Goal: Task Accomplishment & Management: Use online tool/utility

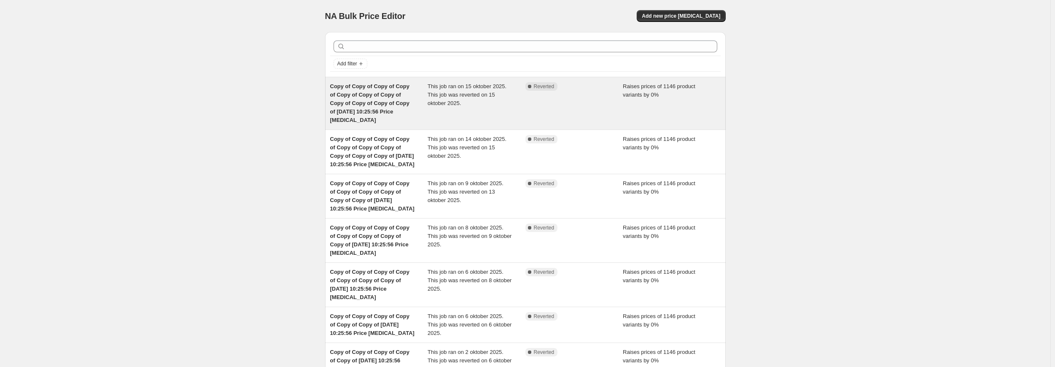
click at [452, 94] on span "This job ran on 15 oktober 2025. This job was reverted on 15 oktober 2025." at bounding box center [467, 94] width 79 height 23
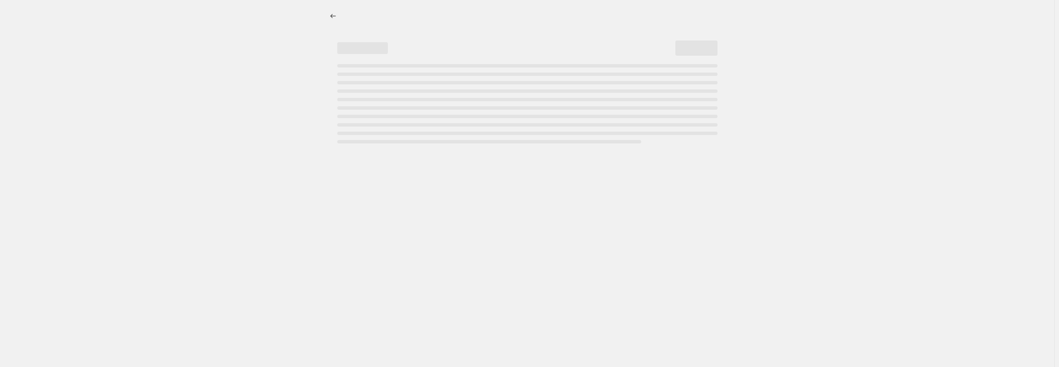
select select "percentage"
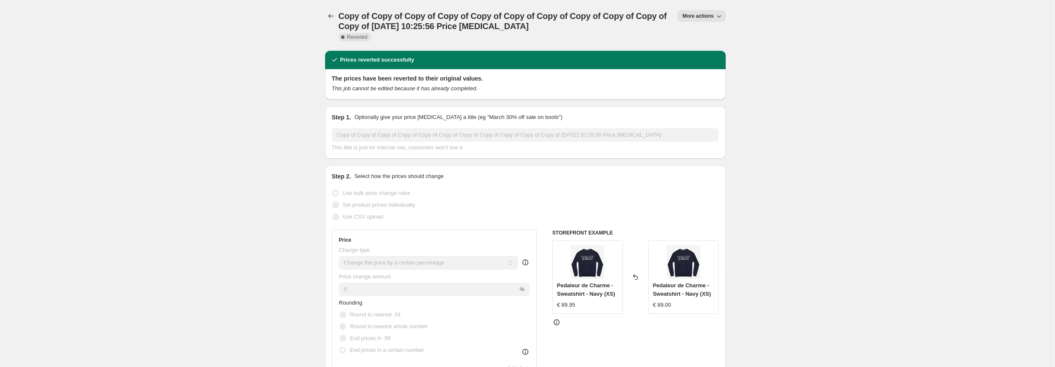
click at [699, 16] on span "More actions" at bounding box center [697, 16] width 31 height 7
click at [691, 11] on button "More actions" at bounding box center [701, 16] width 48 height 12
click at [693, 33] on span "Copy to new job" at bounding box center [705, 33] width 39 height 6
select select "percentage"
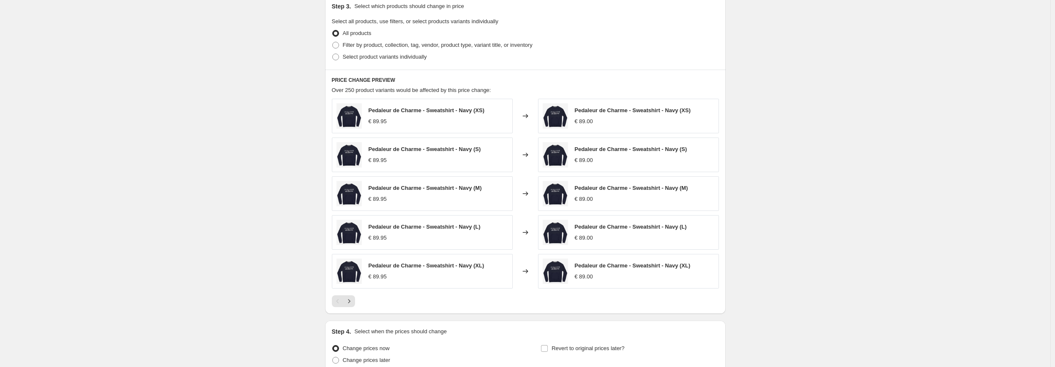
scroll to position [697, 0]
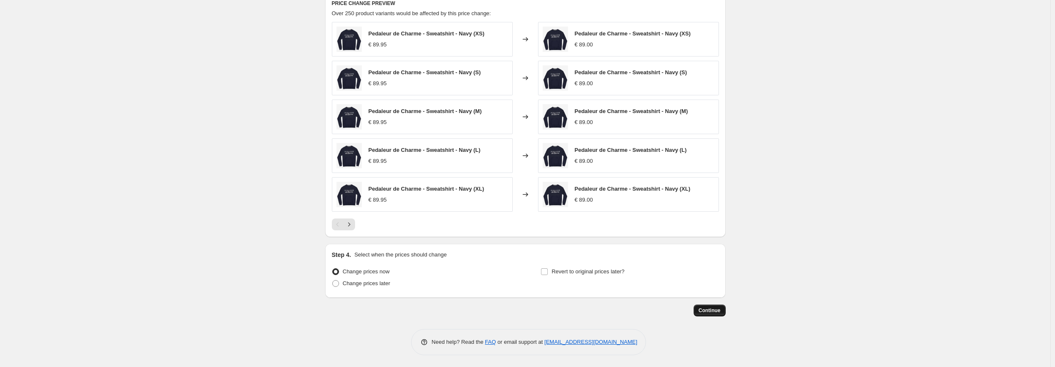
click at [720, 312] on span "Continue" at bounding box center [710, 310] width 22 height 7
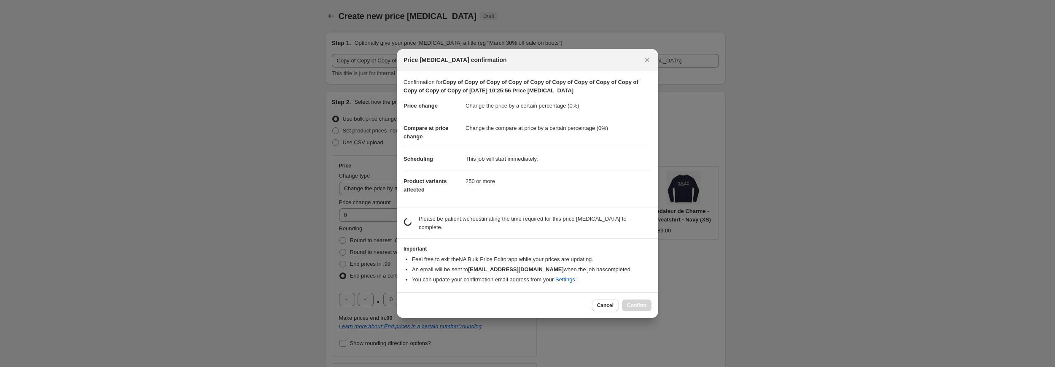
scroll to position [0, 0]
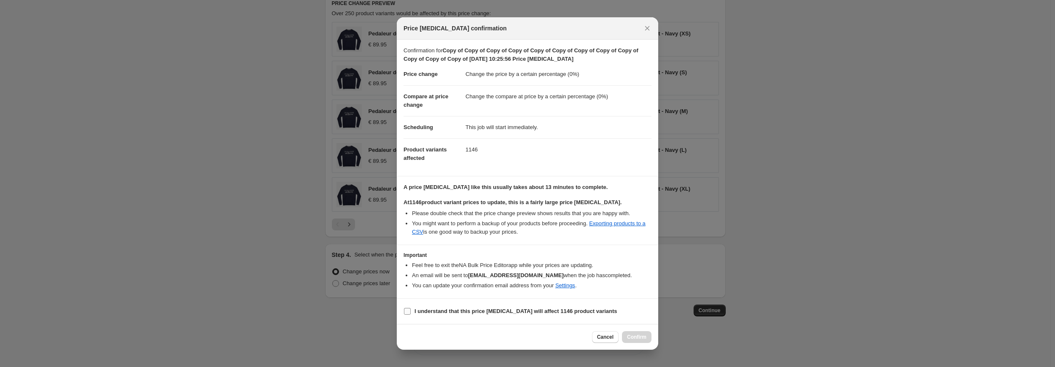
drag, startPoint x: 428, startPoint y: 313, endPoint x: 435, endPoint y: 314, distance: 7.2
click at [428, 313] on b "I understand that this price [MEDICAL_DATA] will affect 1146 product variants" at bounding box center [515, 311] width 203 height 6
click at [411, 313] on input "I understand that this price [MEDICAL_DATA] will affect 1146 product variants" at bounding box center [407, 311] width 7 height 7
checkbox input "true"
click at [627, 335] on button "Confirm" at bounding box center [637, 337] width 30 height 12
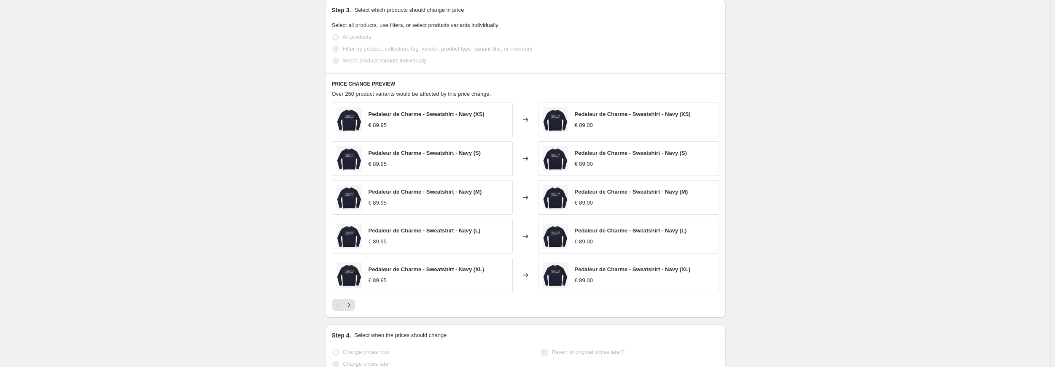
scroll to position [719, 0]
